Goal: Task Accomplishment & Management: Complete application form

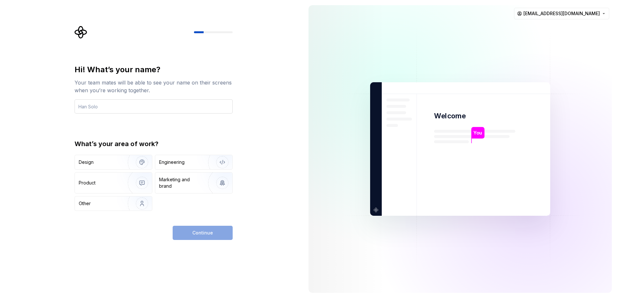
click at [157, 108] on input "text" at bounding box center [154, 106] width 158 height 14
type input "OscarGRG"
click at [169, 161] on div "Engineering" at bounding box center [171, 162] width 25 height 6
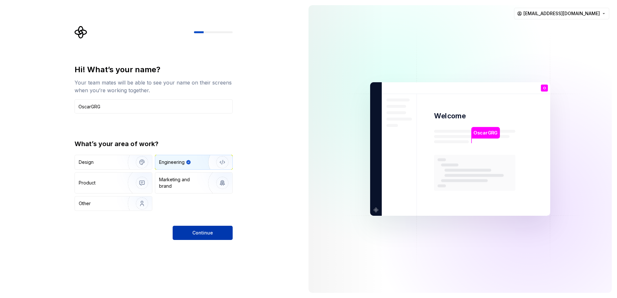
click at [188, 234] on button "Continue" at bounding box center [203, 233] width 60 height 14
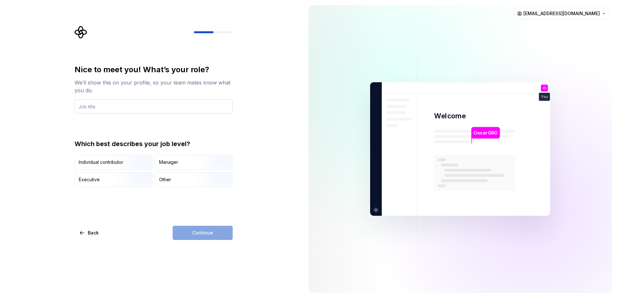
click at [118, 100] on input "text" at bounding box center [154, 106] width 158 height 14
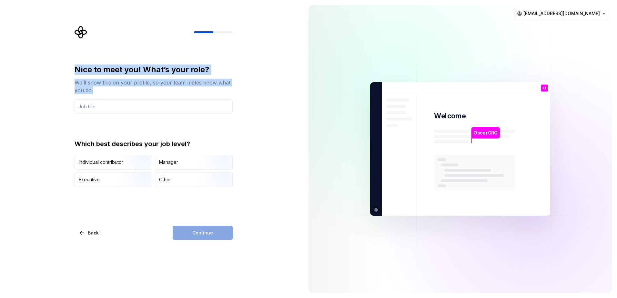
drag, startPoint x: 100, startPoint y: 90, endPoint x: 76, endPoint y: 68, distance: 32.7
click at [76, 68] on div "Nice to meet you! What’s your role? We’ll show this on your profile, so your te…" at bounding box center [154, 80] width 158 height 30
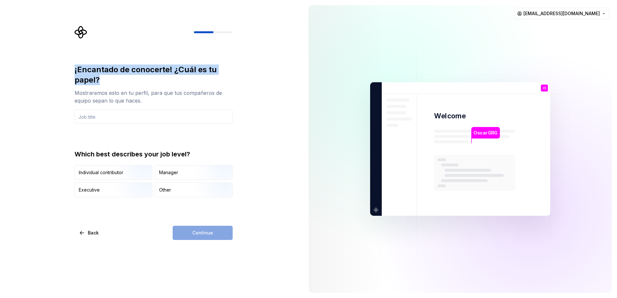
click at [249, 102] on div "¡Encantado de conocerte! ¿Cuál es tu papel? Mostraremos esto en tu perfil, para…" at bounding box center [151, 149] width 303 height 298
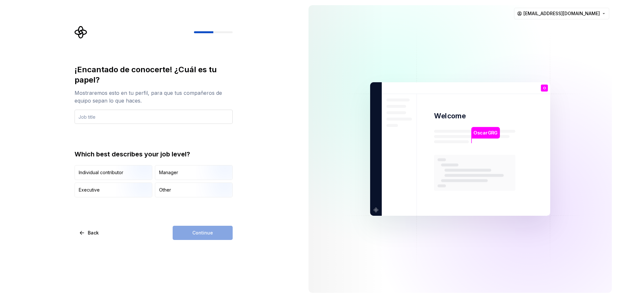
click at [189, 120] on input "text" at bounding box center [154, 117] width 158 height 14
type input "Dev"
click at [250, 145] on div "¡Encantado de conocerte! ¿Cuál es tu papel? Mostraremos esto en tu perfil, para…" at bounding box center [151, 149] width 303 height 298
click at [136, 176] on img "button" at bounding box center [136, 180] width 41 height 43
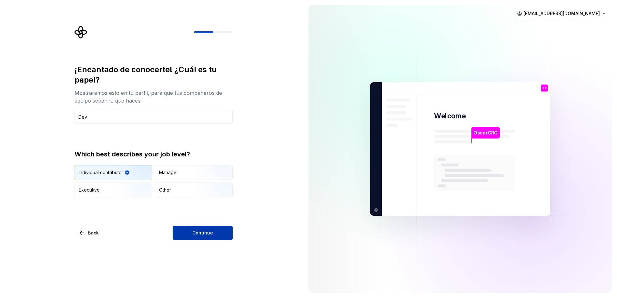
click at [204, 230] on span "Continue" at bounding box center [202, 233] width 21 height 6
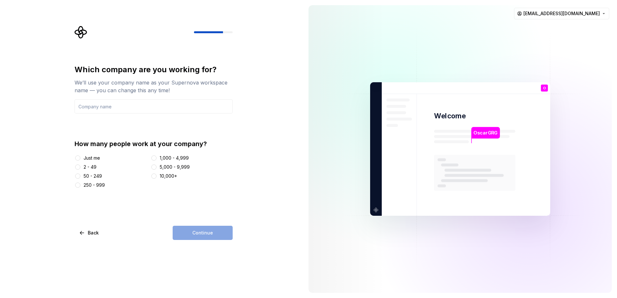
click at [80, 156] on div at bounding box center [78, 158] width 6 height 6
click at [79, 158] on button "Just me" at bounding box center [77, 158] width 5 height 5
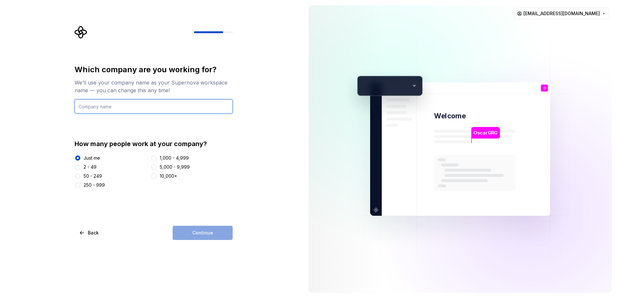
click at [109, 107] on input "text" at bounding box center [154, 106] width 158 height 14
type input "Fluxo Web"
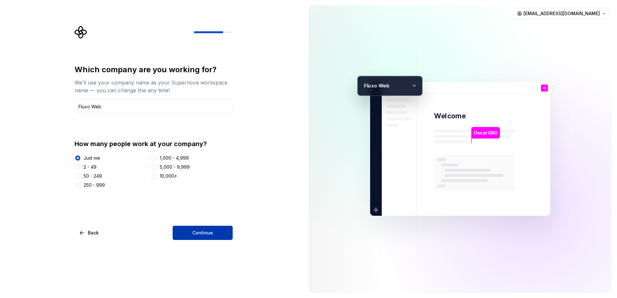
click at [198, 232] on span "Continue" at bounding box center [202, 233] width 21 height 6
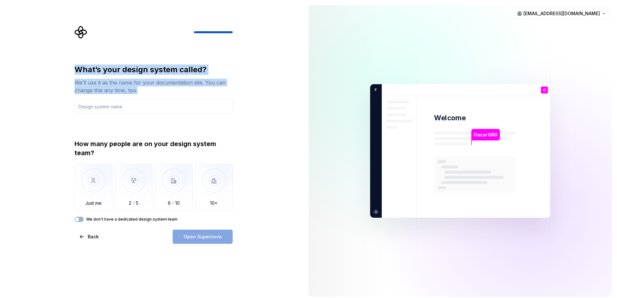
click at [76, 72] on div "What’s your design system called?" at bounding box center [154, 70] width 158 height 10
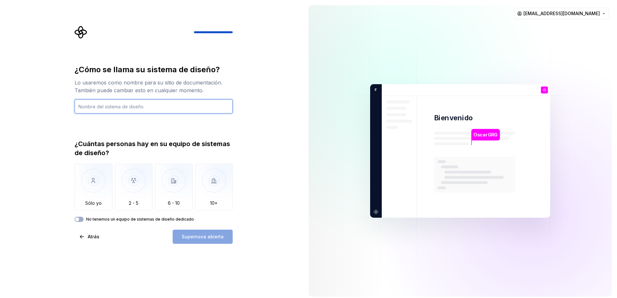
click at [115, 108] on input "text" at bounding box center [154, 106] width 158 height 14
type input "Fluxo Web"
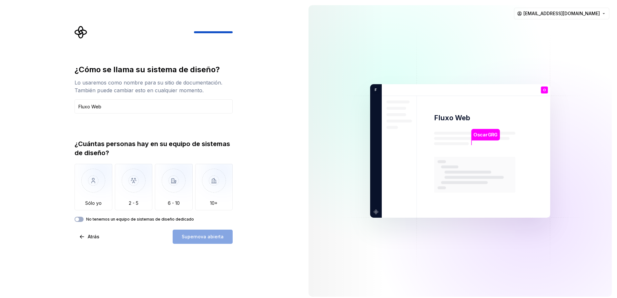
click at [176, 131] on div "¿Cómo se llama su sistema de diseño? Lo usaremos como nombre para su sitio de d…" at bounding box center [154, 144] width 158 height 158
click at [97, 180] on img "button" at bounding box center [94, 185] width 38 height 43
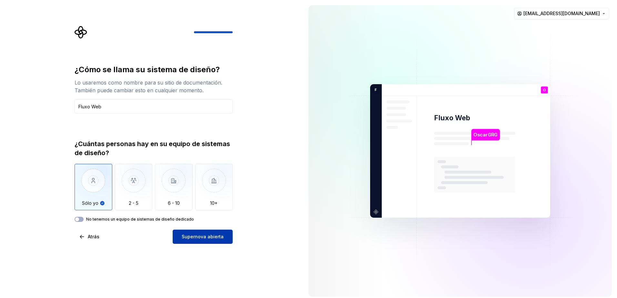
click at [179, 237] on button "Supernova abierta" at bounding box center [203, 237] width 60 height 14
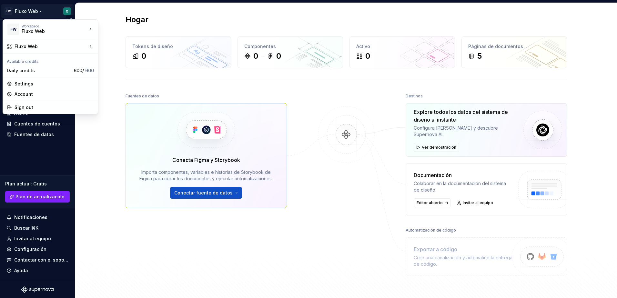
click at [67, 9] on html "FW Fluxo Web O Hogar Documentación Analítica Automatización de código Datos del…" at bounding box center [308, 149] width 617 height 298
click at [67, 12] on html "FW Fluxo Web O Hogar Documentación Analítica Automatización de código Datos del…" at bounding box center [308, 149] width 617 height 298
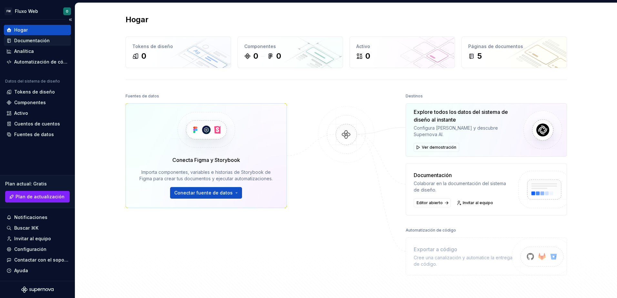
click at [28, 40] on div "Documentación" at bounding box center [32, 40] width 36 height 6
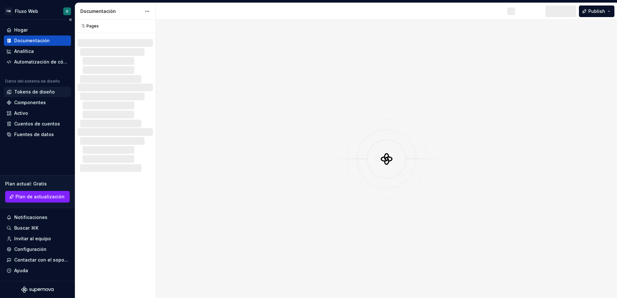
click at [42, 93] on div "Tokens de diseño" at bounding box center [34, 92] width 41 height 6
